Goal: Task Accomplishment & Management: Manage account settings

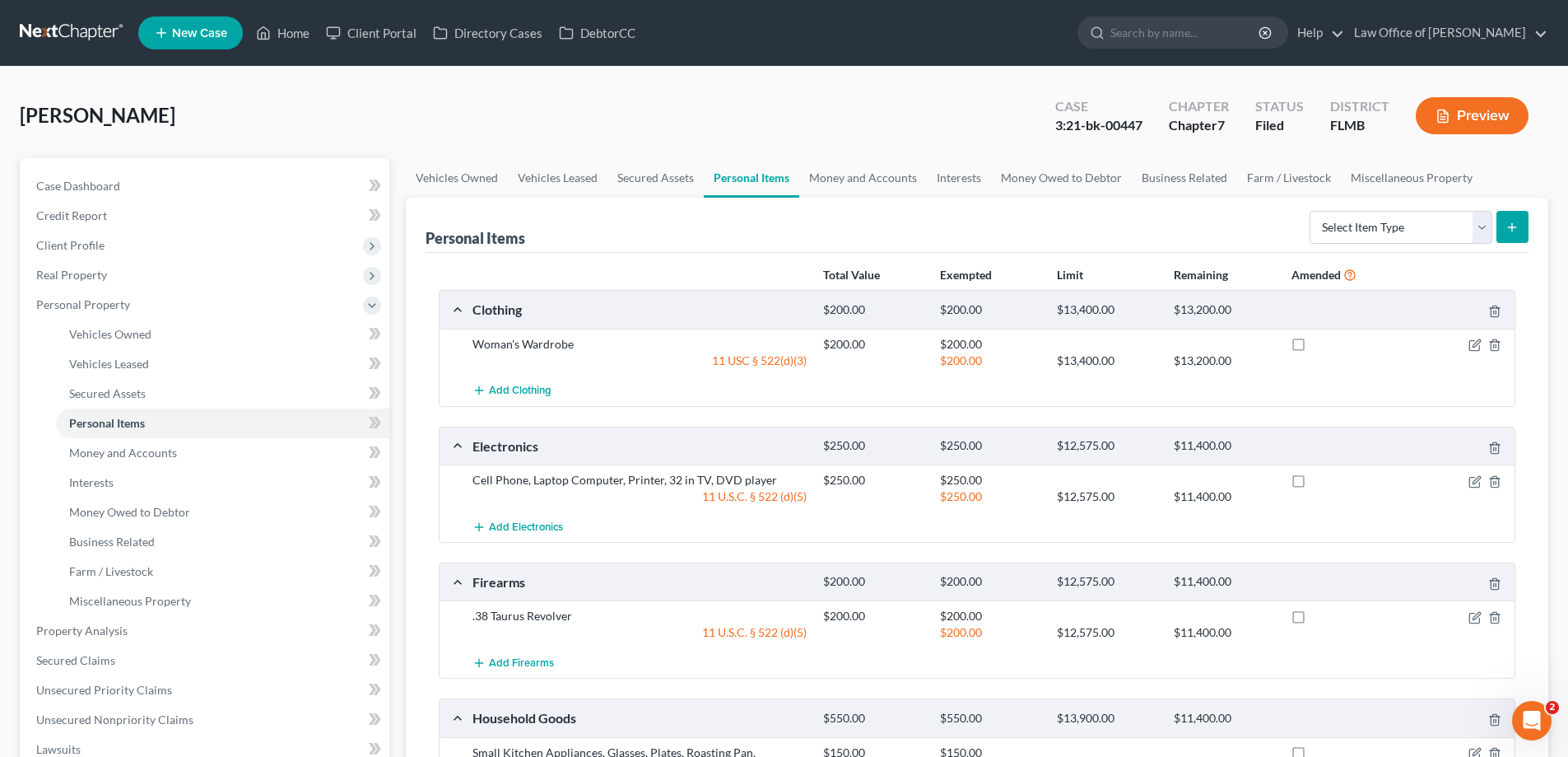
click at [66, 38] on link at bounding box center [72, 32] width 105 height 30
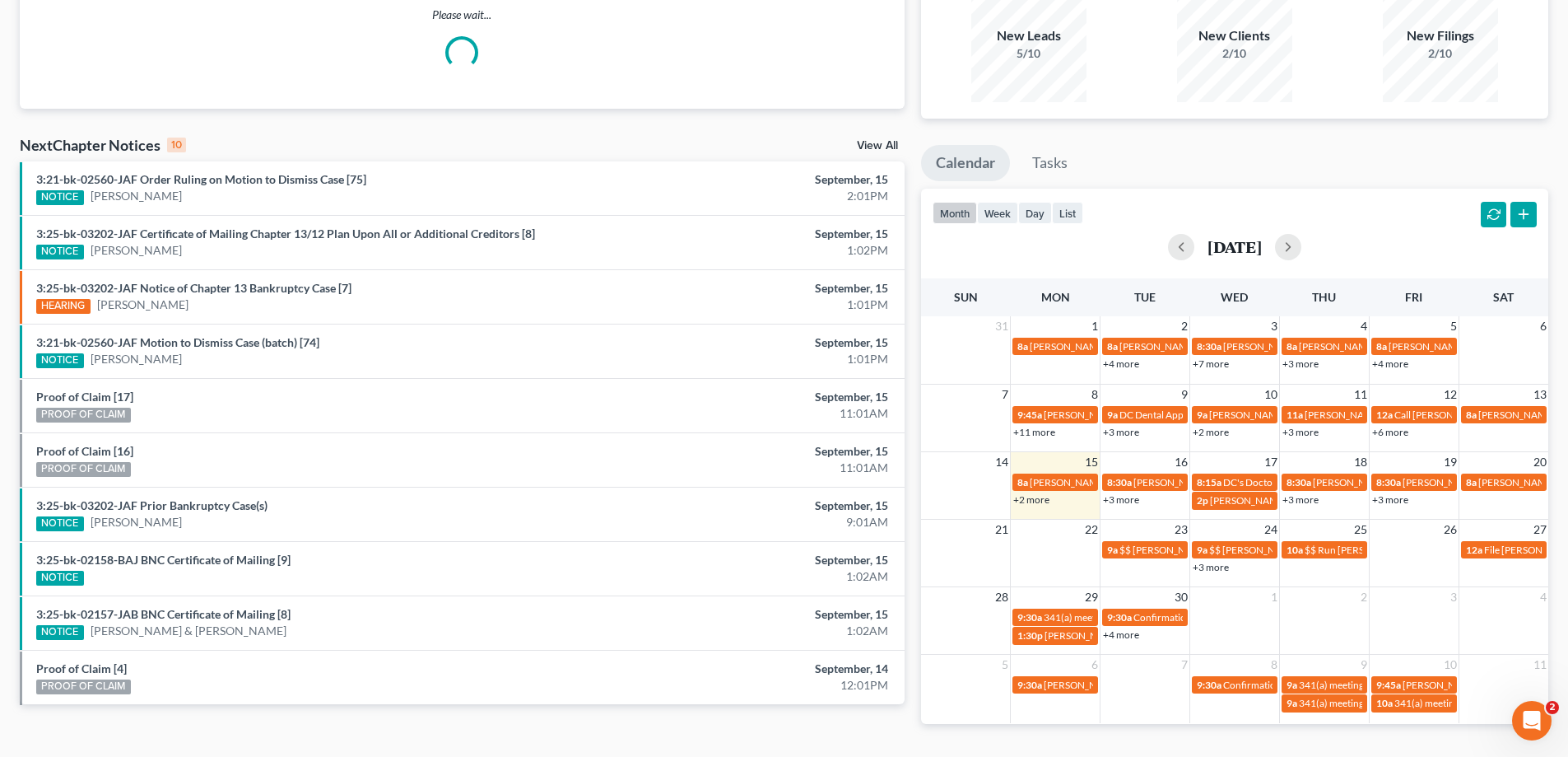
scroll to position [195, 0]
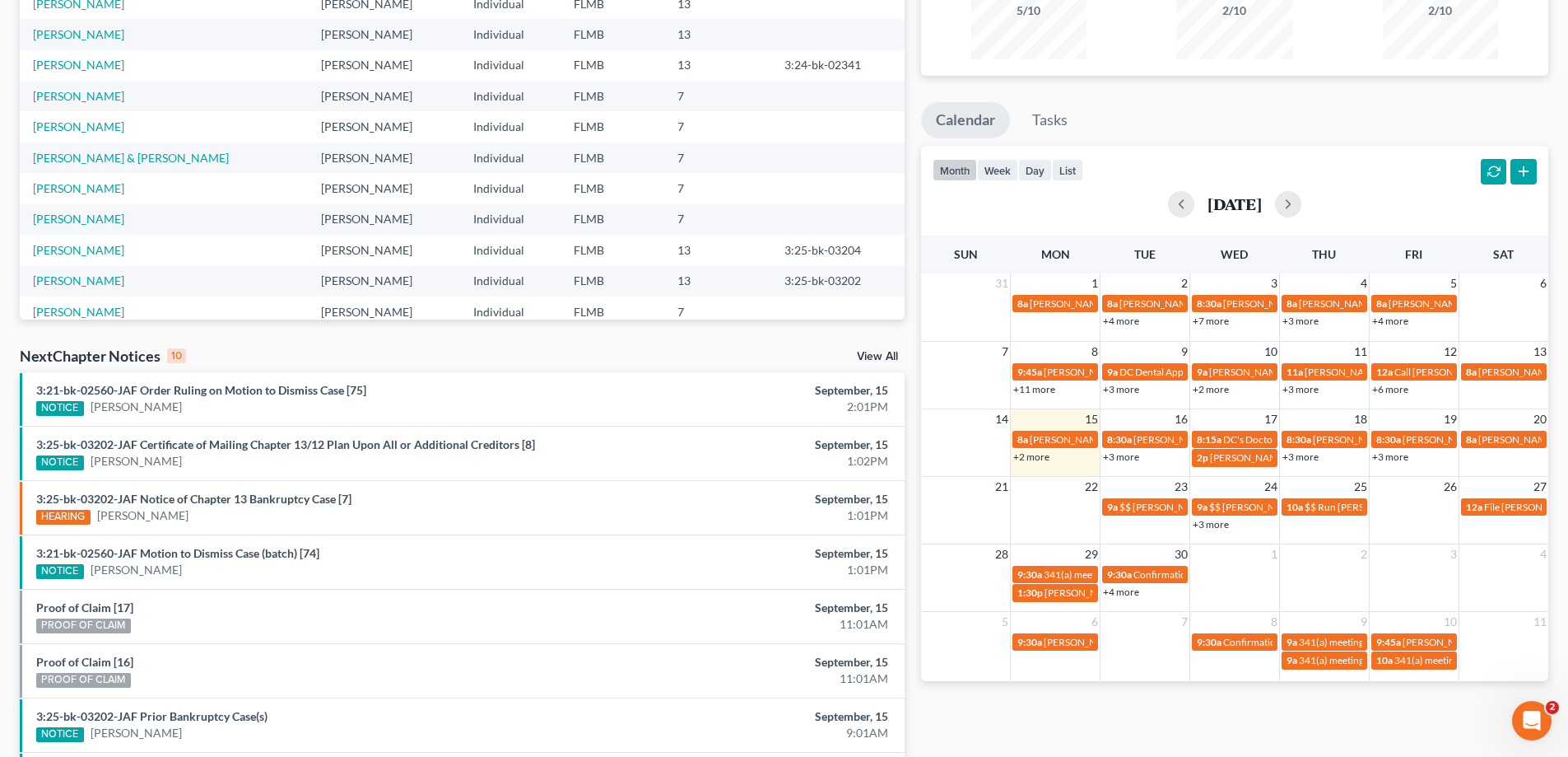
click at [1385, 462] on link "+3 more" at bounding box center [1390, 457] width 36 height 12
